Goal: Find specific page/section: Find specific page/section

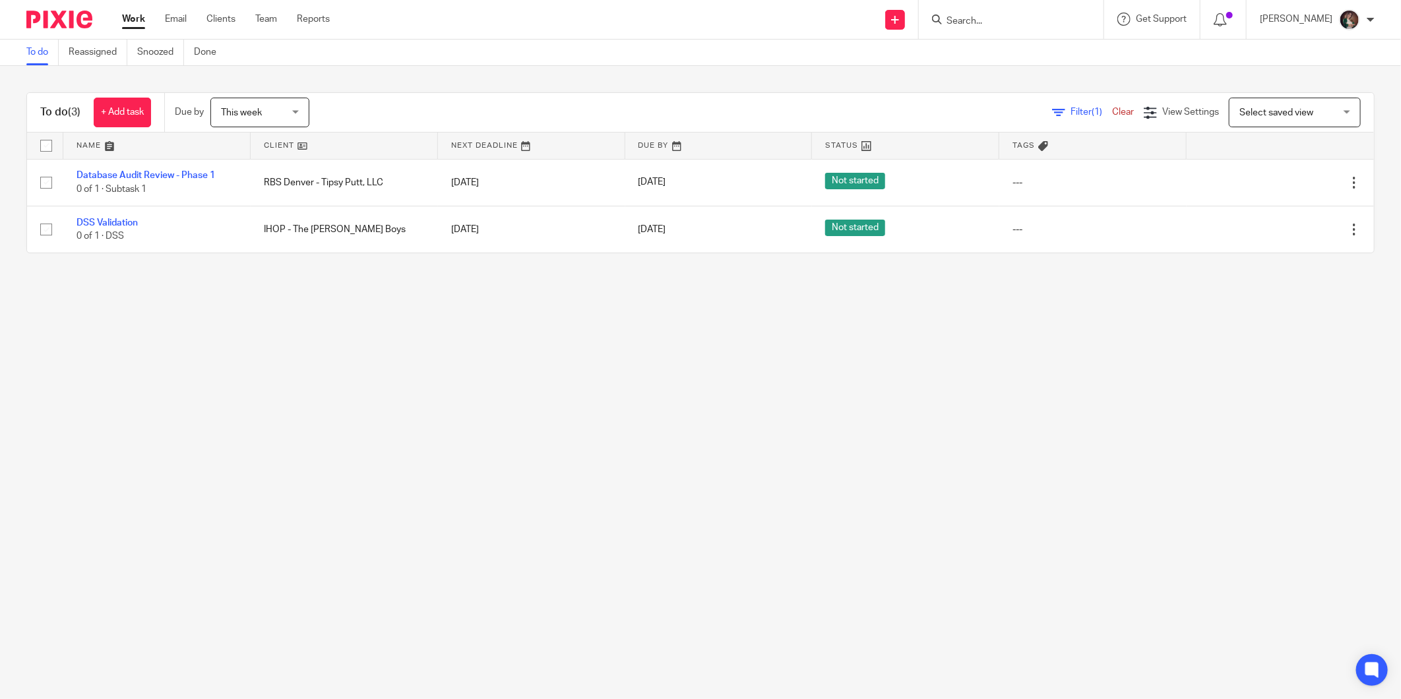
click at [1018, 16] on input "Search" at bounding box center [1005, 22] width 119 height 12
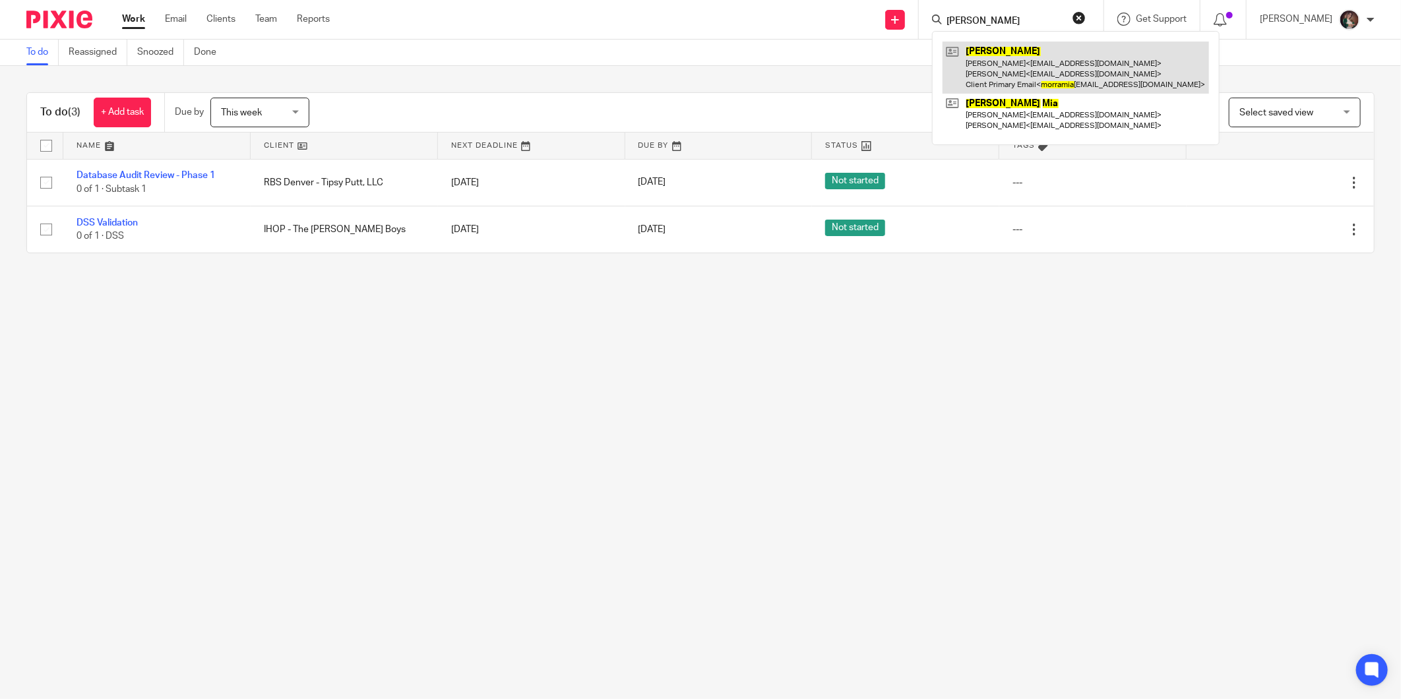
type input "[PERSON_NAME]"
click at [1044, 64] on link at bounding box center [1076, 68] width 267 height 52
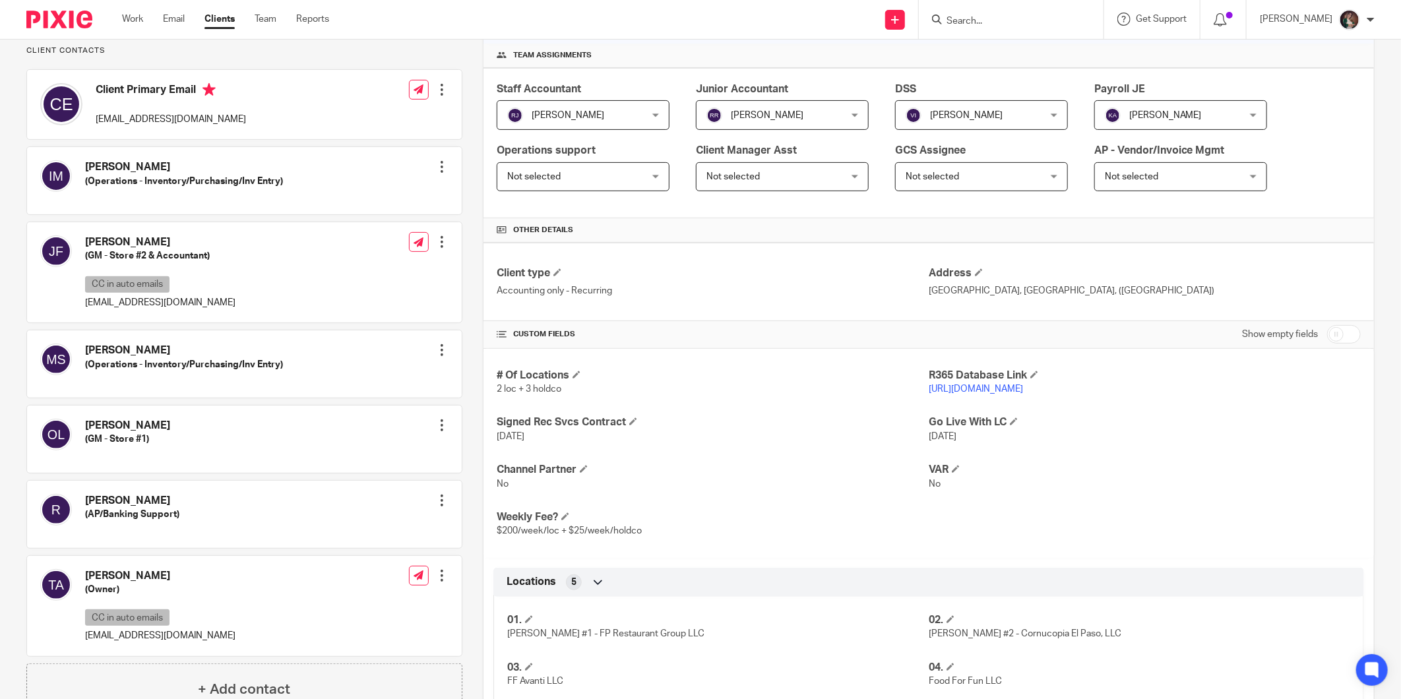
scroll to position [220, 0]
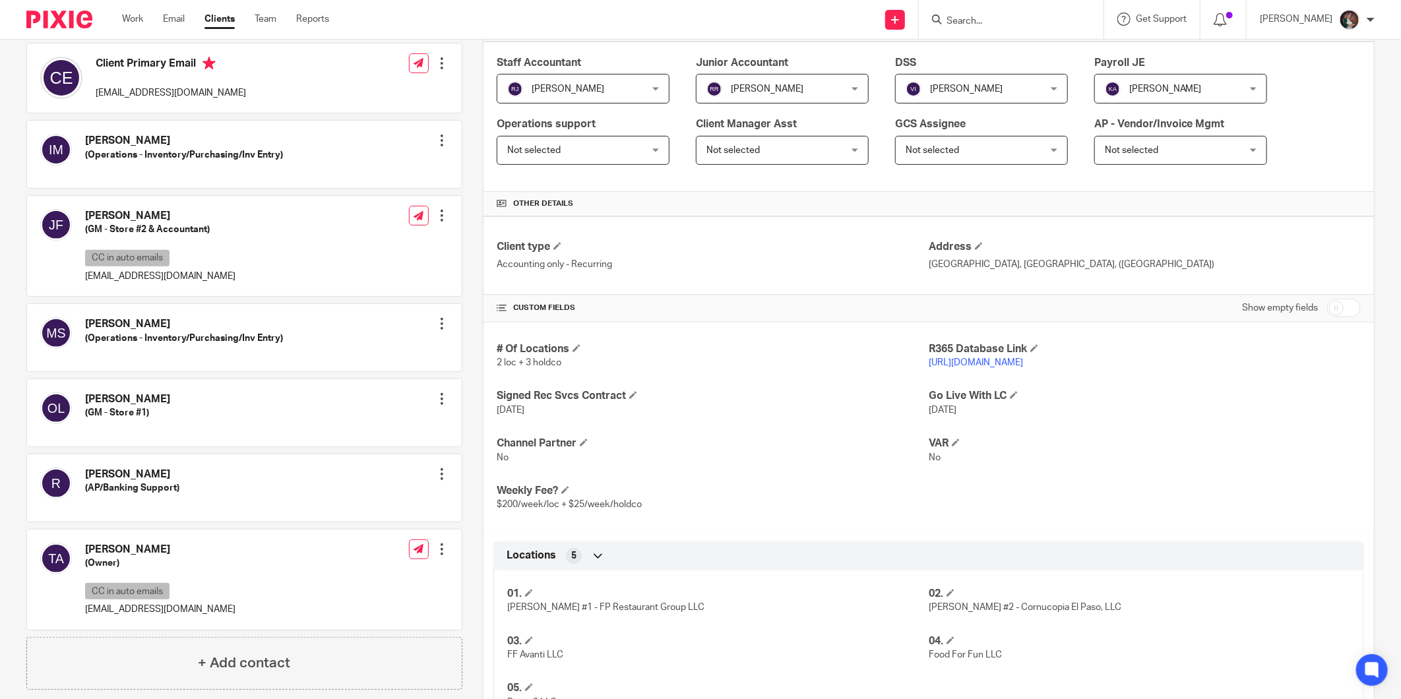
click at [946, 361] on link "https://fprg.restaurant365.com" at bounding box center [976, 362] width 94 height 9
